Goal: Check status: Check status

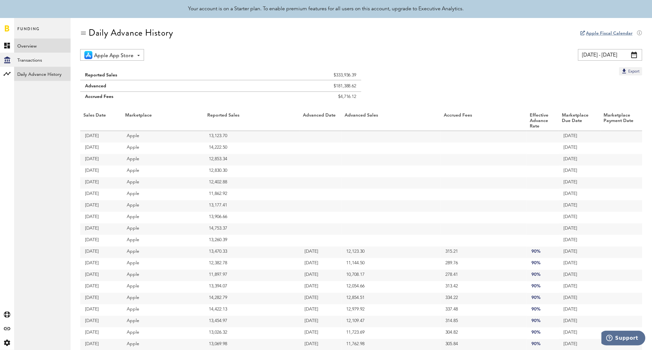
click at [28, 48] on link "Overview" at bounding box center [42, 45] width 56 height 14
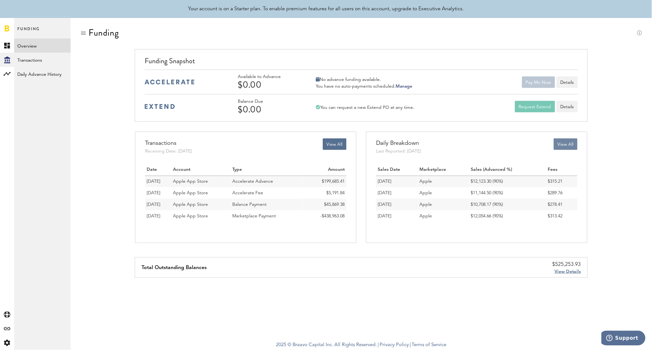
click at [563, 142] on button "View All" at bounding box center [565, 144] width 24 height 12
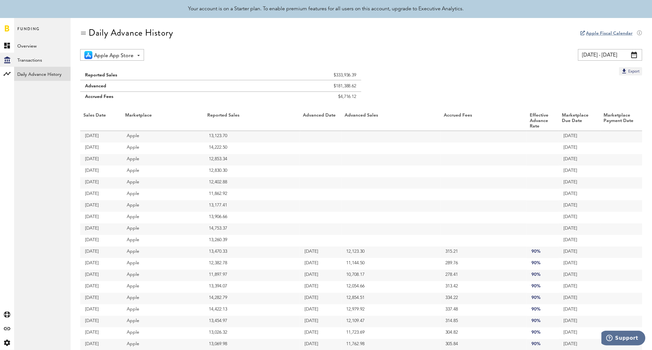
click at [613, 53] on input "[DATE] - [DATE]" at bounding box center [610, 55] width 64 height 12
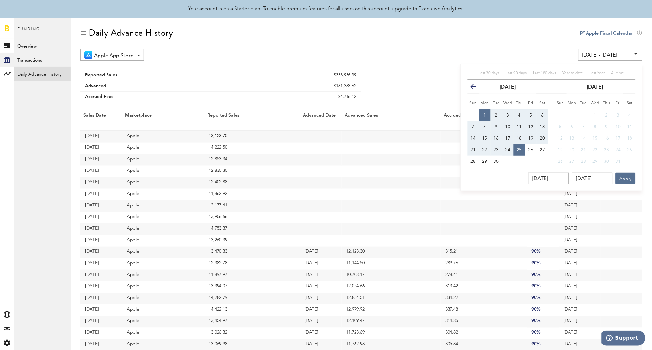
click at [486, 110] on button "1" at bounding box center [485, 115] width 12 height 12
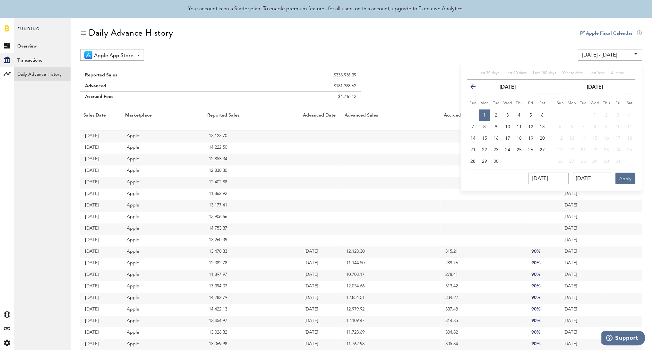
type input "09/01/25 - 09/01/25"
type input "[DATE]"
click at [498, 161] on span "30" at bounding box center [496, 161] width 5 height 4
type input "09/01/25 - 09/30/25"
type input "09/30/2025"
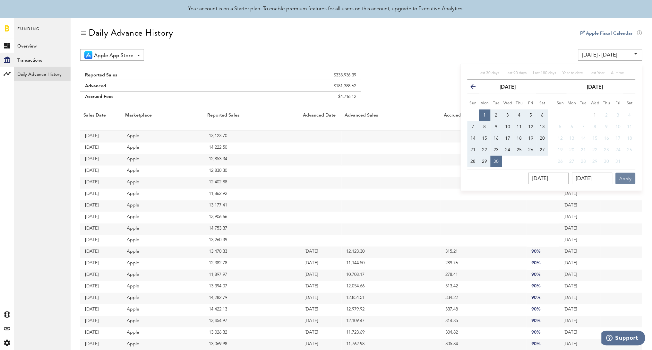
click at [623, 178] on button "Apply" at bounding box center [625, 179] width 20 height 12
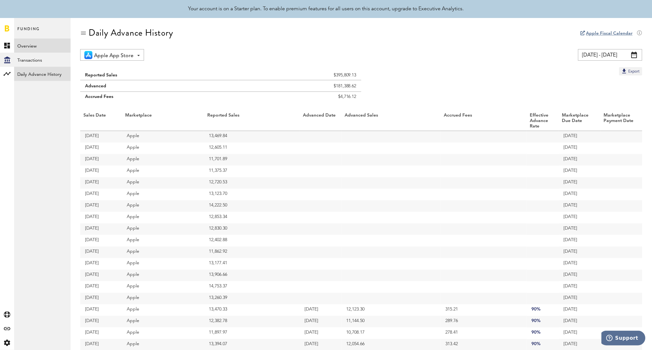
click at [53, 41] on link "Overview" at bounding box center [42, 45] width 56 height 14
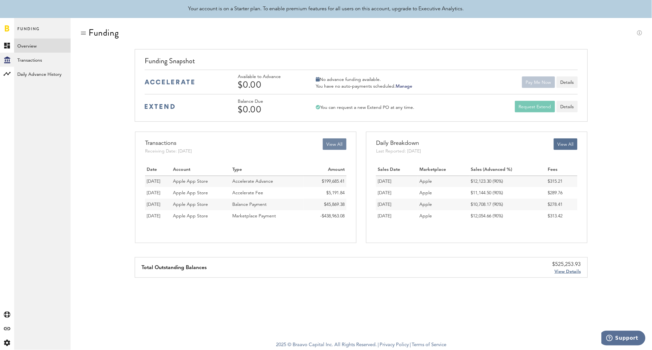
click at [330, 142] on button "View All" at bounding box center [335, 144] width 24 height 12
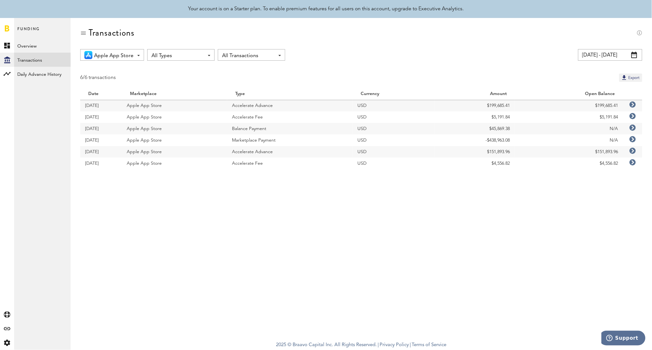
click at [632, 104] on icon at bounding box center [632, 104] width 6 height 6
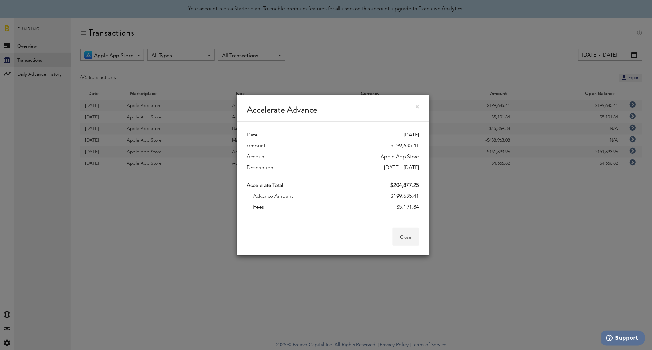
click at [406, 236] on button "Close" at bounding box center [406, 236] width 27 height 18
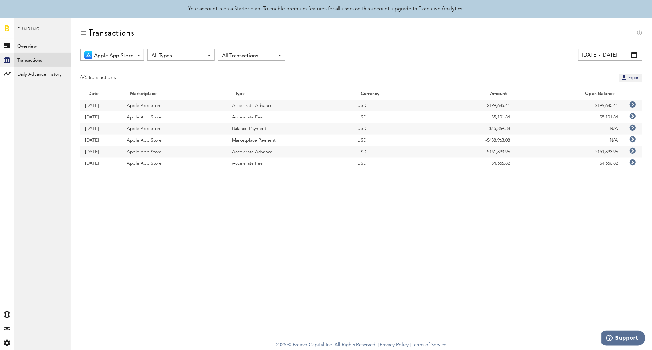
click at [632, 115] on icon at bounding box center [632, 116] width 6 height 6
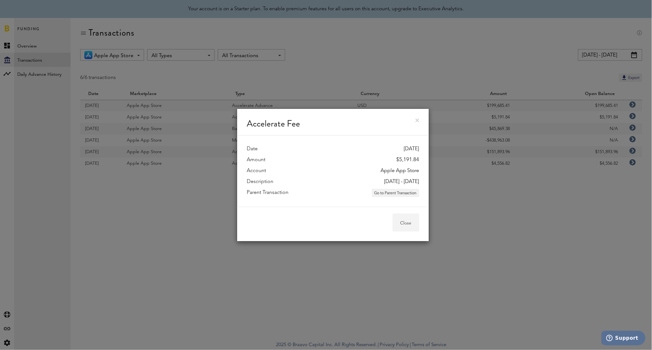
click at [407, 224] on button "Close" at bounding box center [406, 222] width 27 height 18
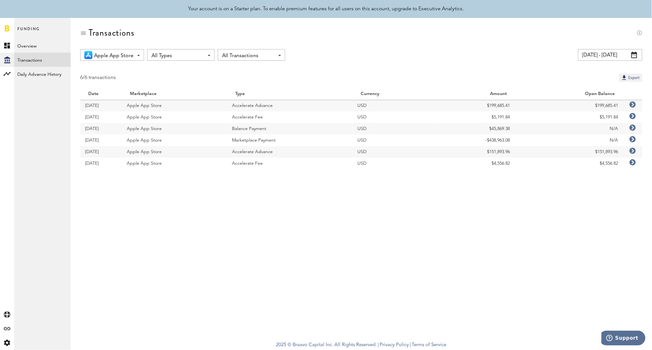
click at [631, 151] on icon at bounding box center [632, 151] width 6 height 6
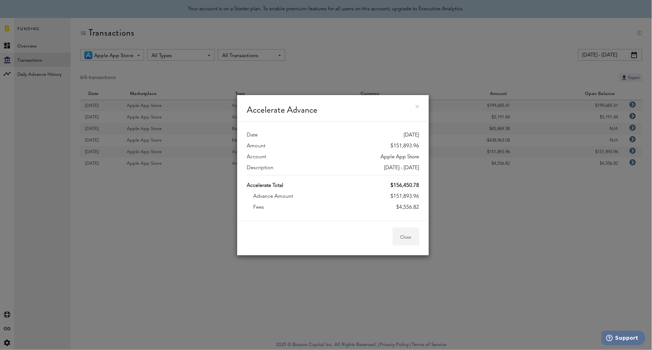
click at [411, 239] on button "Close" at bounding box center [406, 236] width 27 height 18
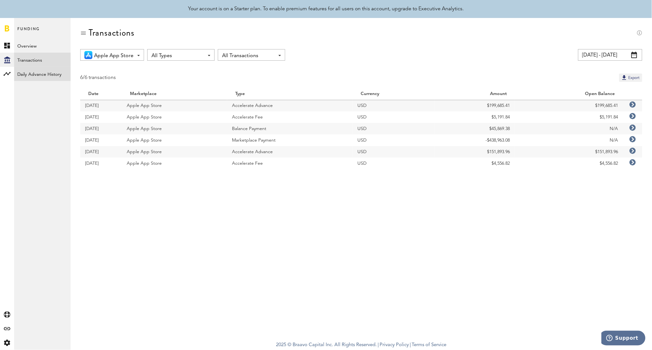
click at [40, 71] on link "Daily Advance History" at bounding box center [42, 74] width 56 height 14
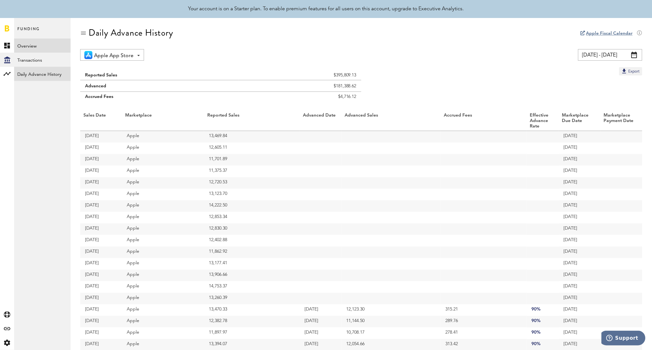
click at [48, 41] on link "Overview" at bounding box center [42, 45] width 56 height 14
